Goal: Information Seeking & Learning: Stay updated

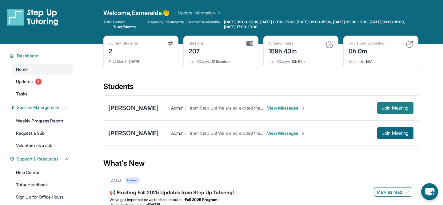
click at [395, 109] on span "Join Meeting" at bounding box center [395, 108] width 26 height 4
click at [384, 130] on button "Join Meeting" at bounding box center [395, 133] width 36 height 12
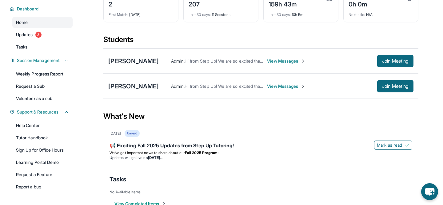
scroll to position [65, 0]
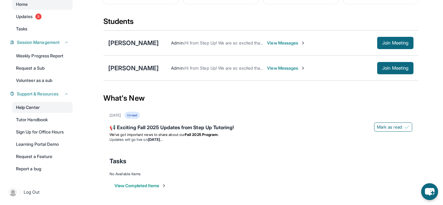
click at [35, 108] on link "Help Center" at bounding box center [42, 107] width 60 height 11
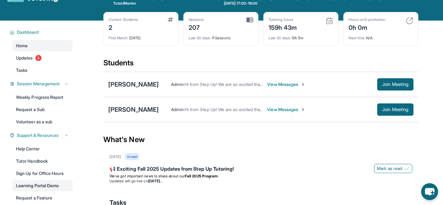
scroll to position [0, 0]
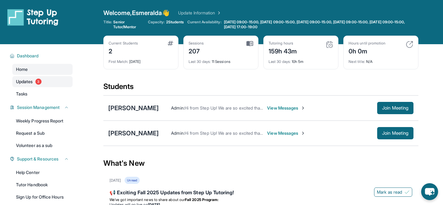
click at [42, 80] on link "Updates 3" at bounding box center [42, 81] width 60 height 11
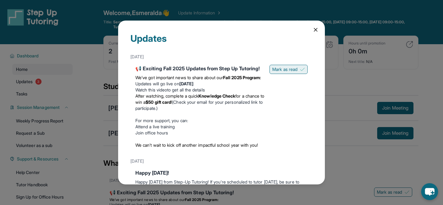
click at [288, 70] on span "Mark as read" at bounding box center [284, 69] width 25 height 6
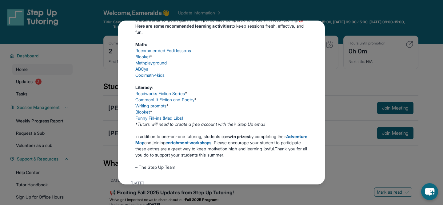
scroll to position [260, 0]
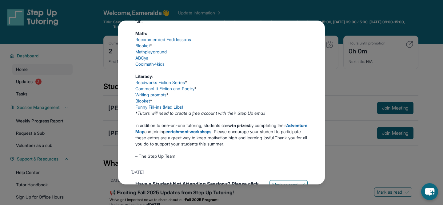
click at [334, 32] on div "Updates [DATE] 📢 Exciting Fall 2025 Updates from Step Up Tutoring! We’ve got im…" at bounding box center [221, 102] width 443 height 205
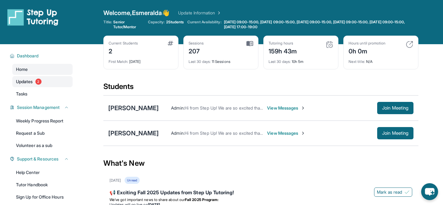
click at [43, 80] on link "Updates 2" at bounding box center [42, 81] width 60 height 11
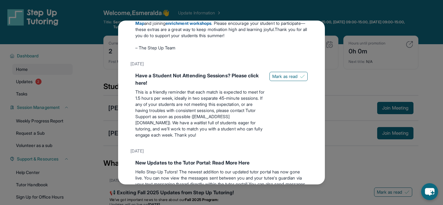
scroll to position [372, 0]
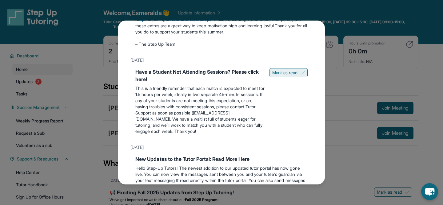
click at [284, 76] on span "Mark as read" at bounding box center [284, 73] width 25 height 6
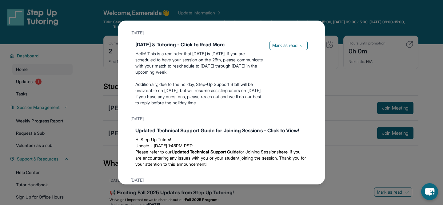
scroll to position [727, 0]
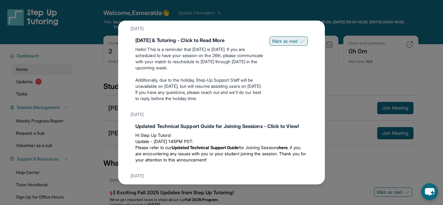
click at [280, 44] on span "Mark as read" at bounding box center [284, 41] width 25 height 6
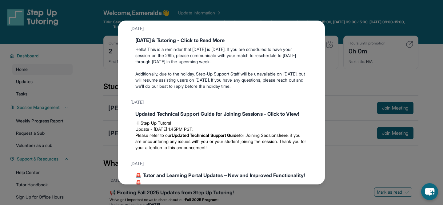
click at [109, 75] on div "Updates [DATE] 📢 Exciting Fall 2025 Updates from Step Up Tutoring! We’ve got im…" at bounding box center [221, 102] width 443 height 205
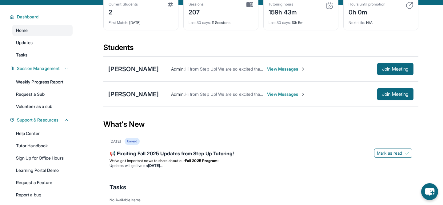
scroll to position [65, 0]
